Goal: Task Accomplishment & Management: Use online tool/utility

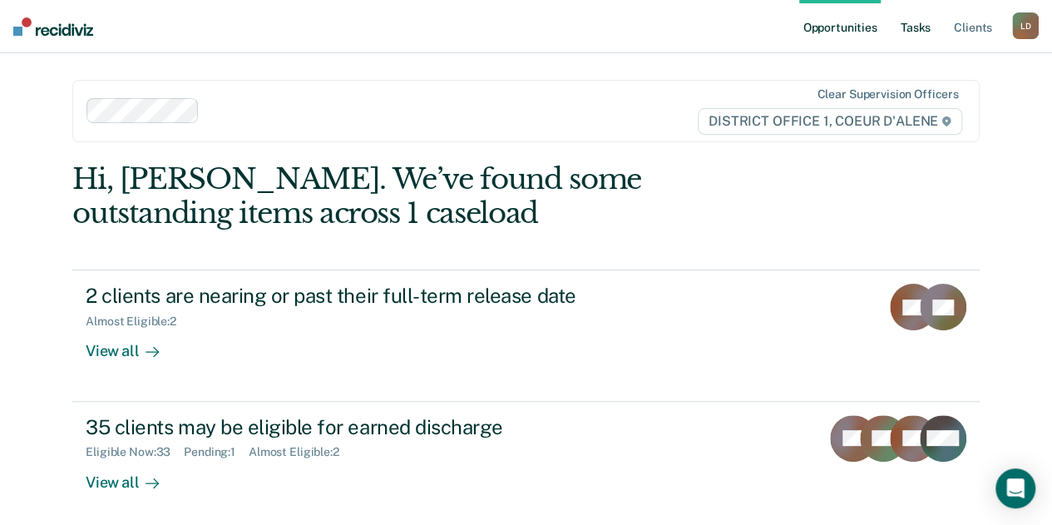
click at [918, 26] on link "Tasks" at bounding box center [916, 26] width 37 height 53
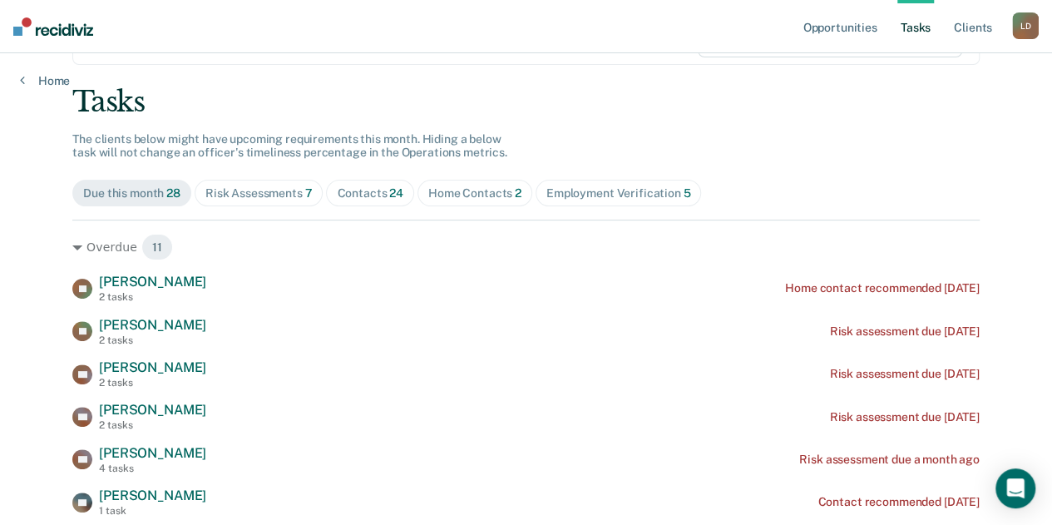
scroll to position [166, 0]
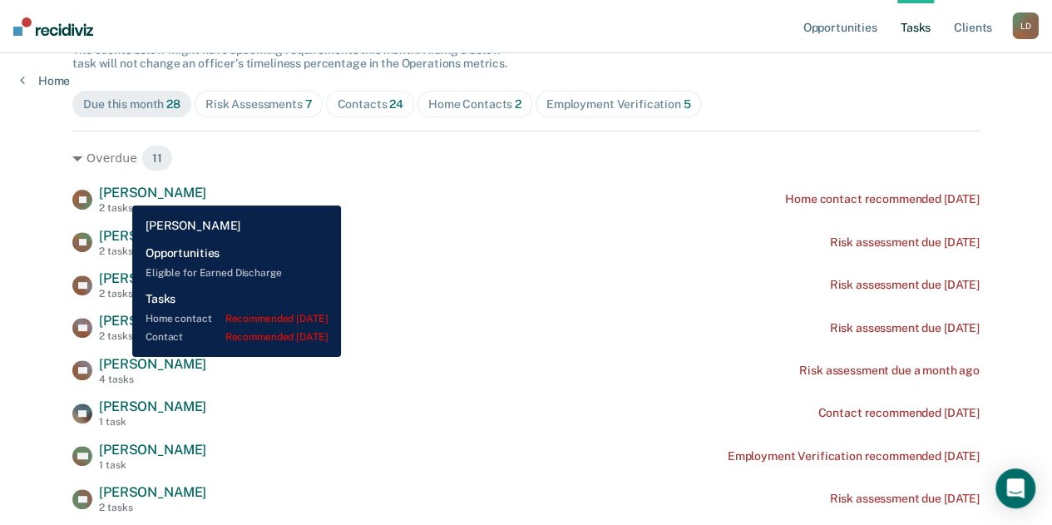
click at [120, 193] on span "[PERSON_NAME]" at bounding box center [152, 193] width 107 height 16
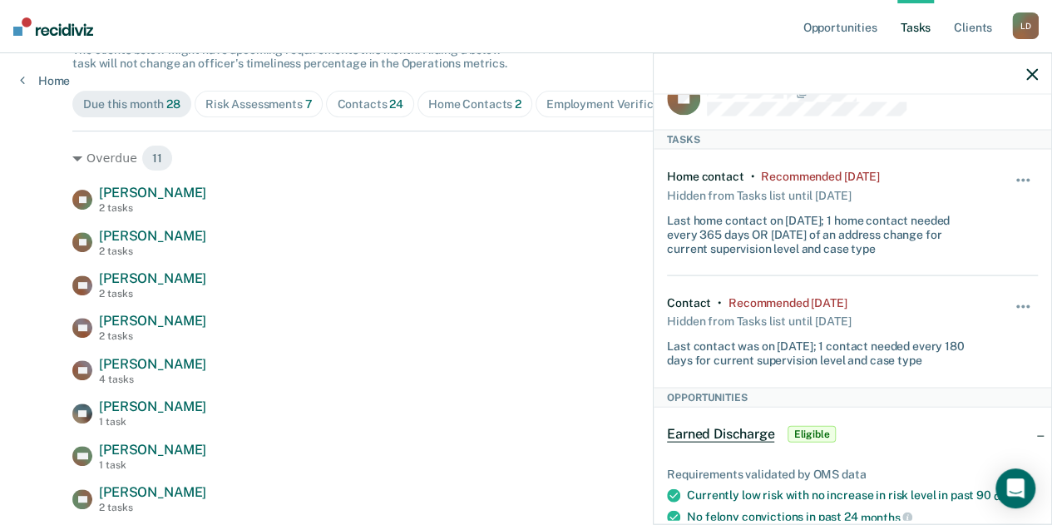
scroll to position [0, 0]
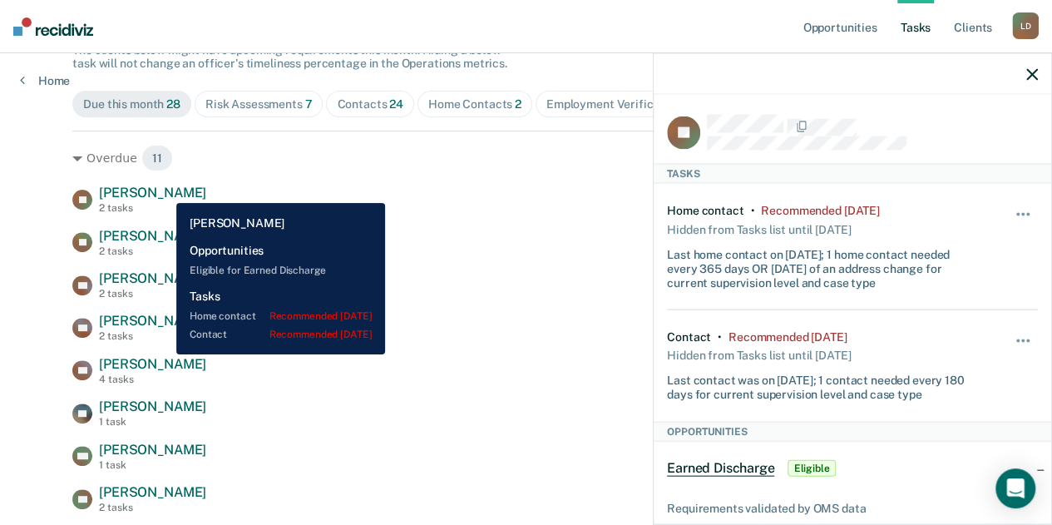
click at [164, 191] on div "[PERSON_NAME] [PERSON_NAME] 2 tasks Home contact recommended [DATE]" at bounding box center [526, 199] width 908 height 29
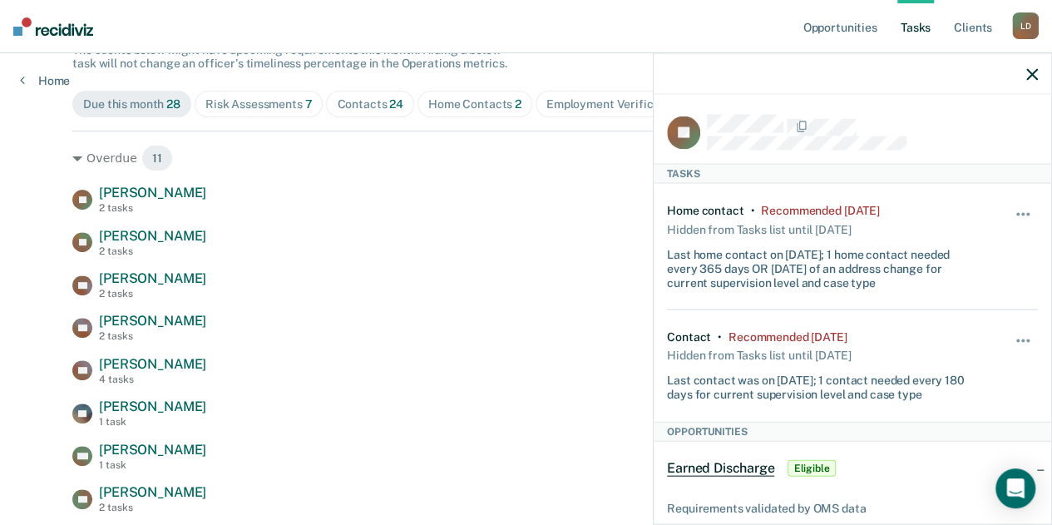
click at [1033, 76] on icon "button" at bounding box center [1033, 74] width 12 height 12
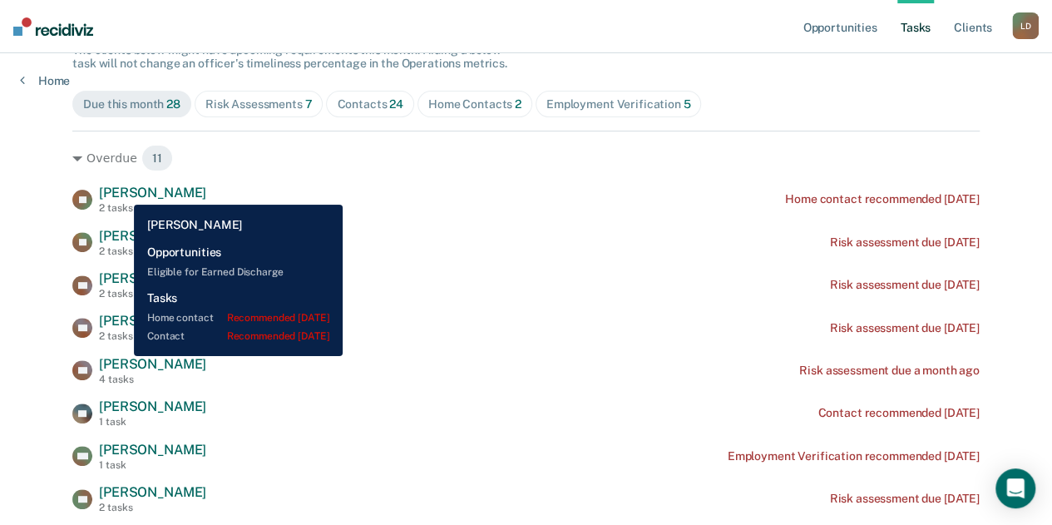
click at [121, 192] on span "[PERSON_NAME]" at bounding box center [152, 193] width 107 height 16
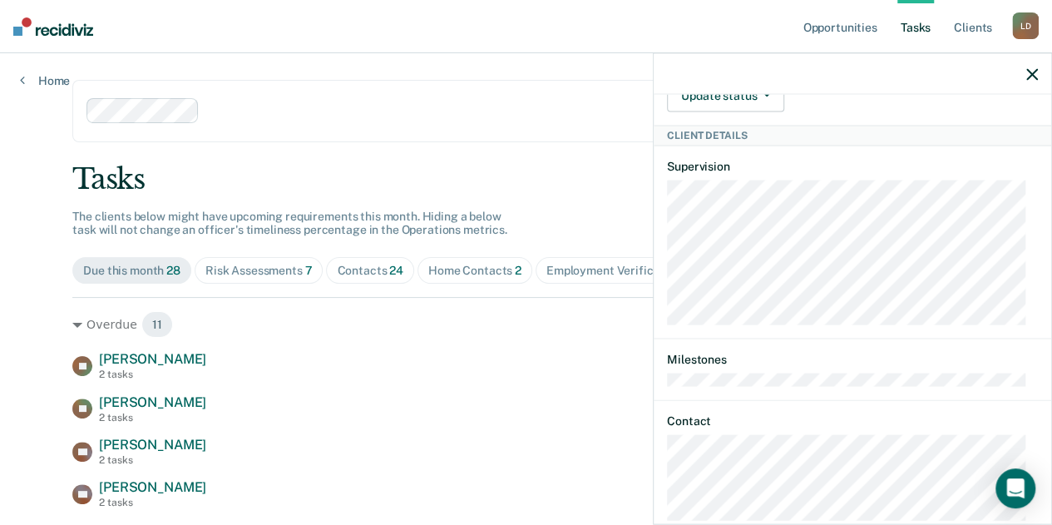
scroll to position [727, 0]
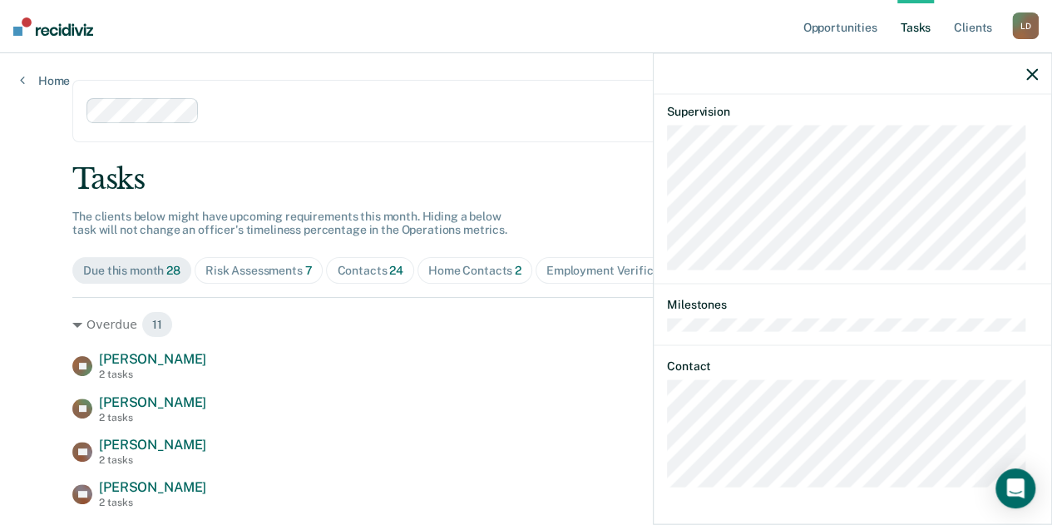
click at [1032, 75] on icon "button" at bounding box center [1033, 74] width 12 height 12
